Goal: Navigation & Orientation: Find specific page/section

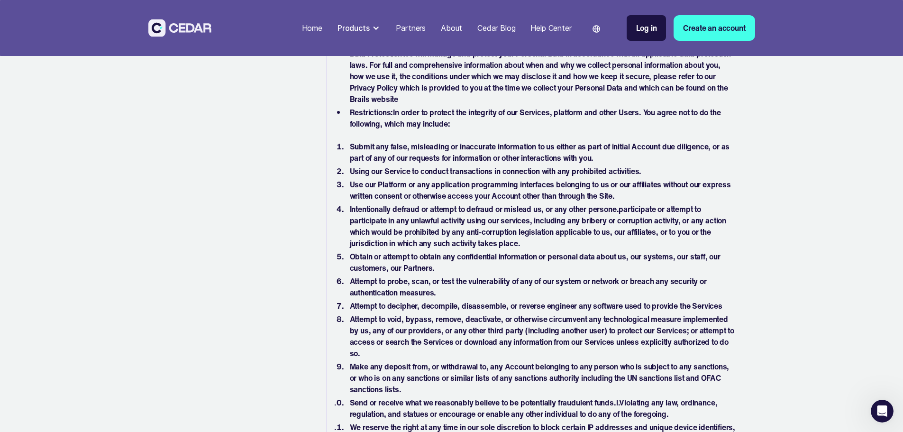
scroll to position [711, 0]
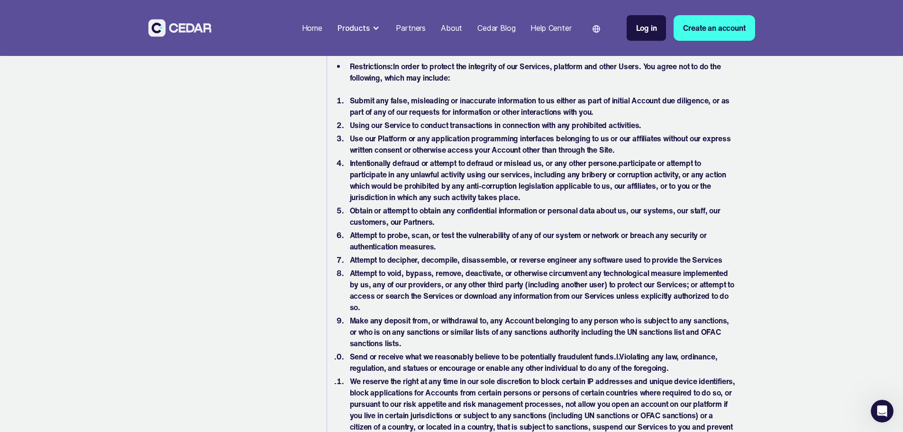
click at [148, 26] on img at bounding box center [179, 28] width 63 height 18
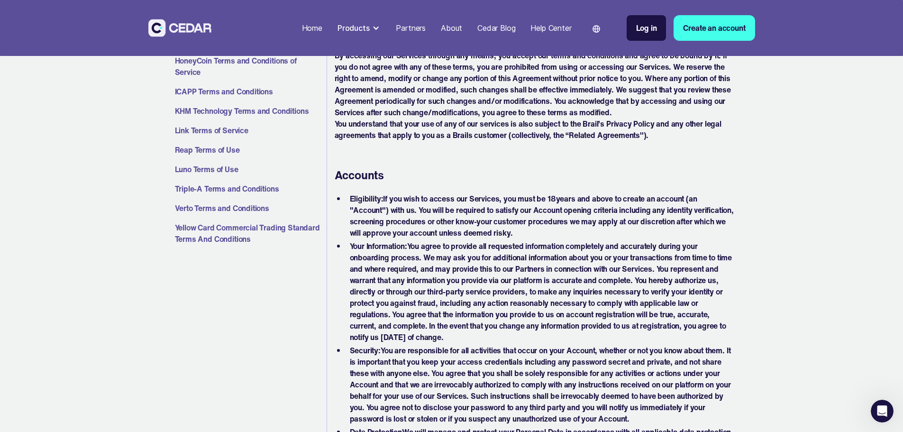
scroll to position [0, 0]
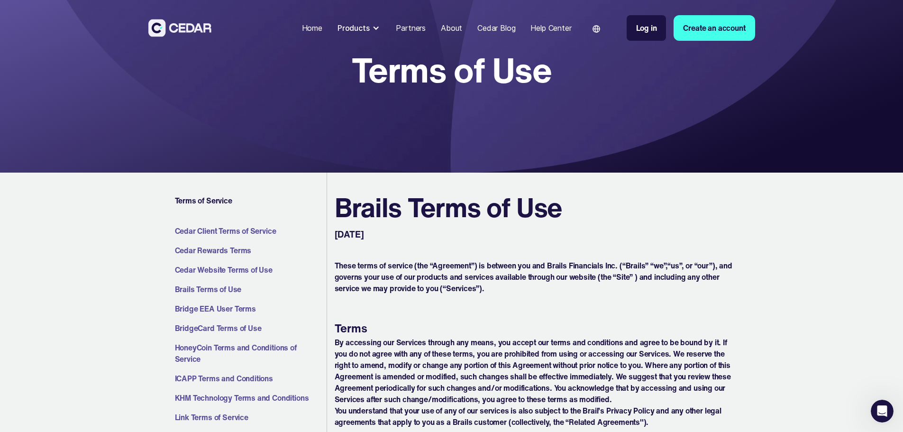
click at [148, 29] on img at bounding box center [179, 28] width 63 height 18
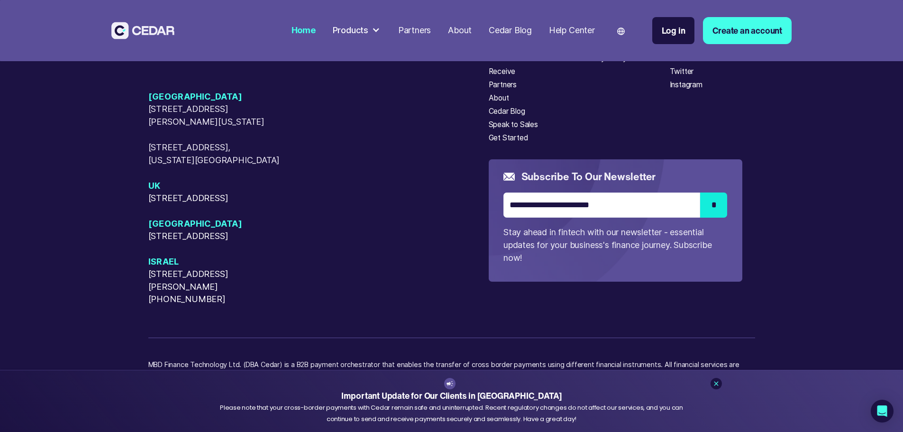
scroll to position [4457, 0]
